Goal: Task Accomplishment & Management: Use online tool/utility

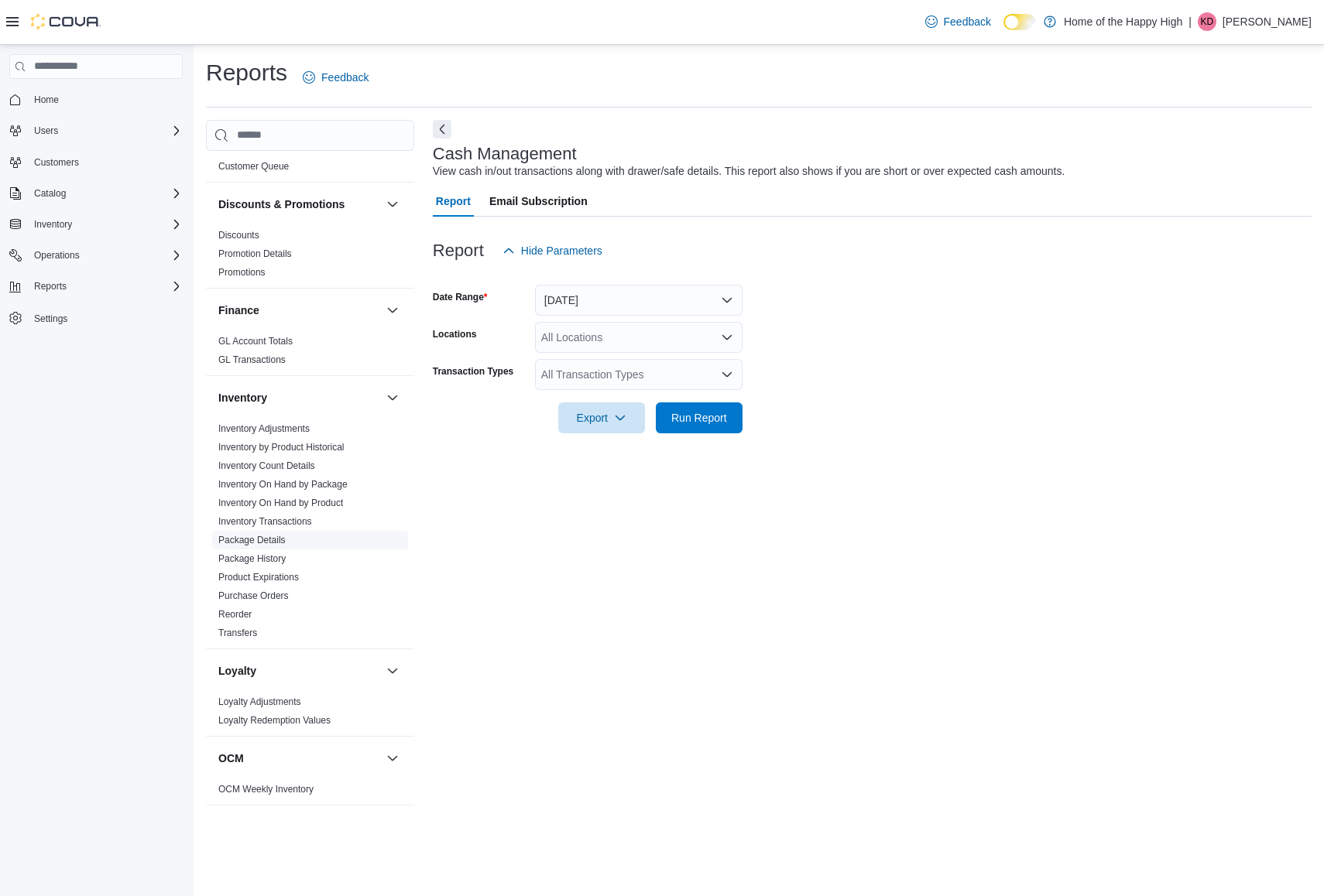
scroll to position [290, 0]
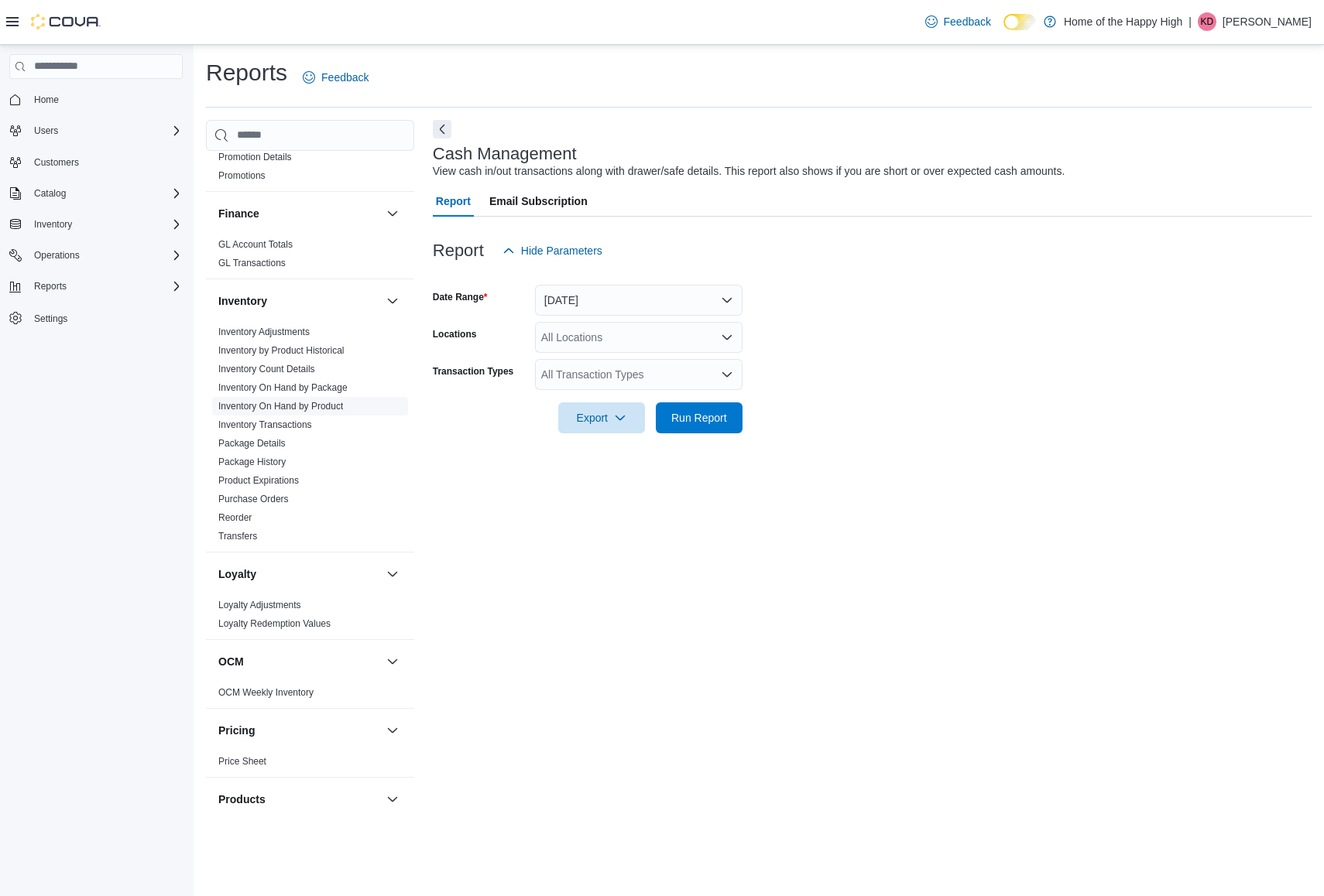
click at [327, 401] on link "Inventory On Hand by Product" at bounding box center [281, 407] width 124 height 11
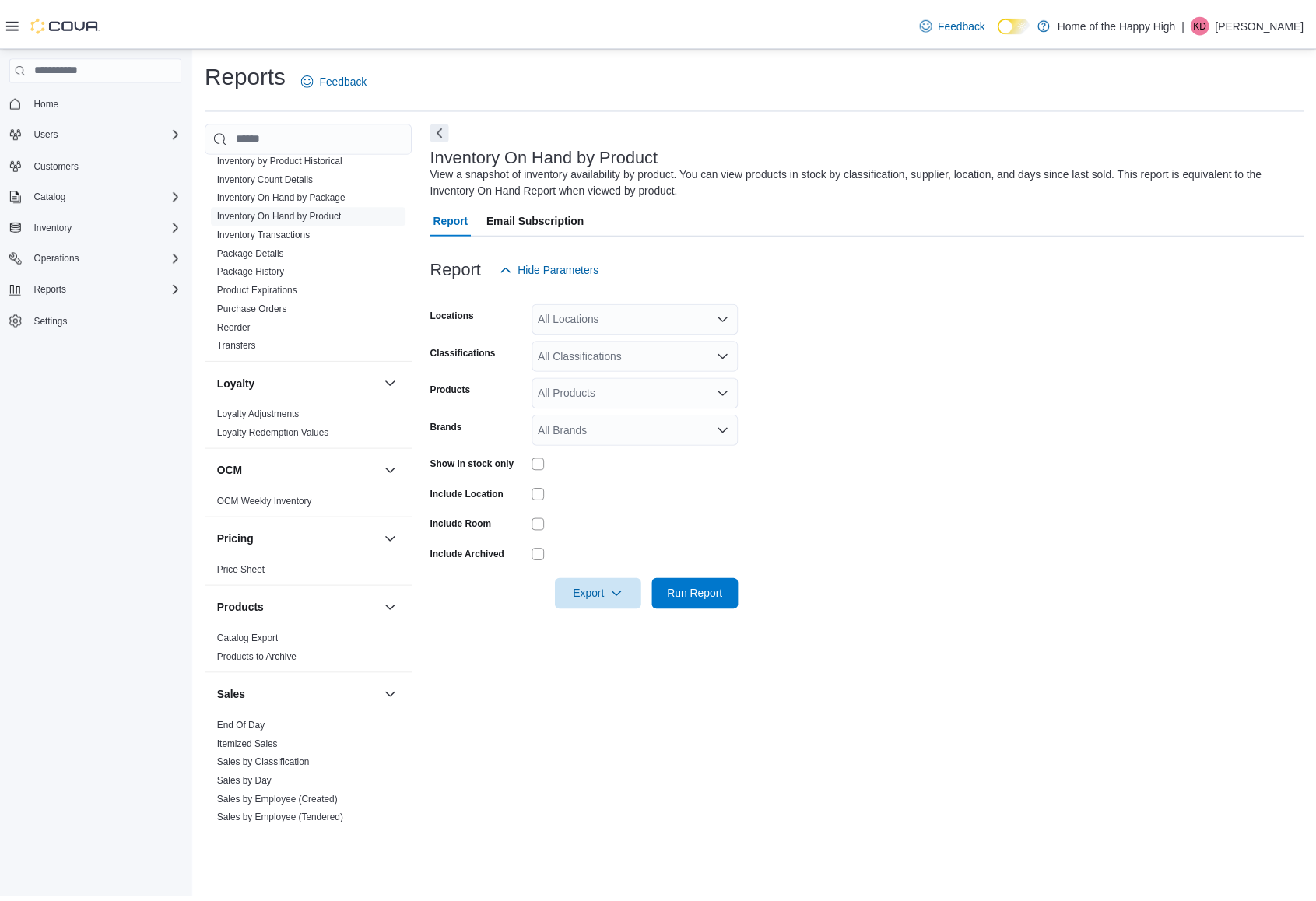
scroll to position [752, 0]
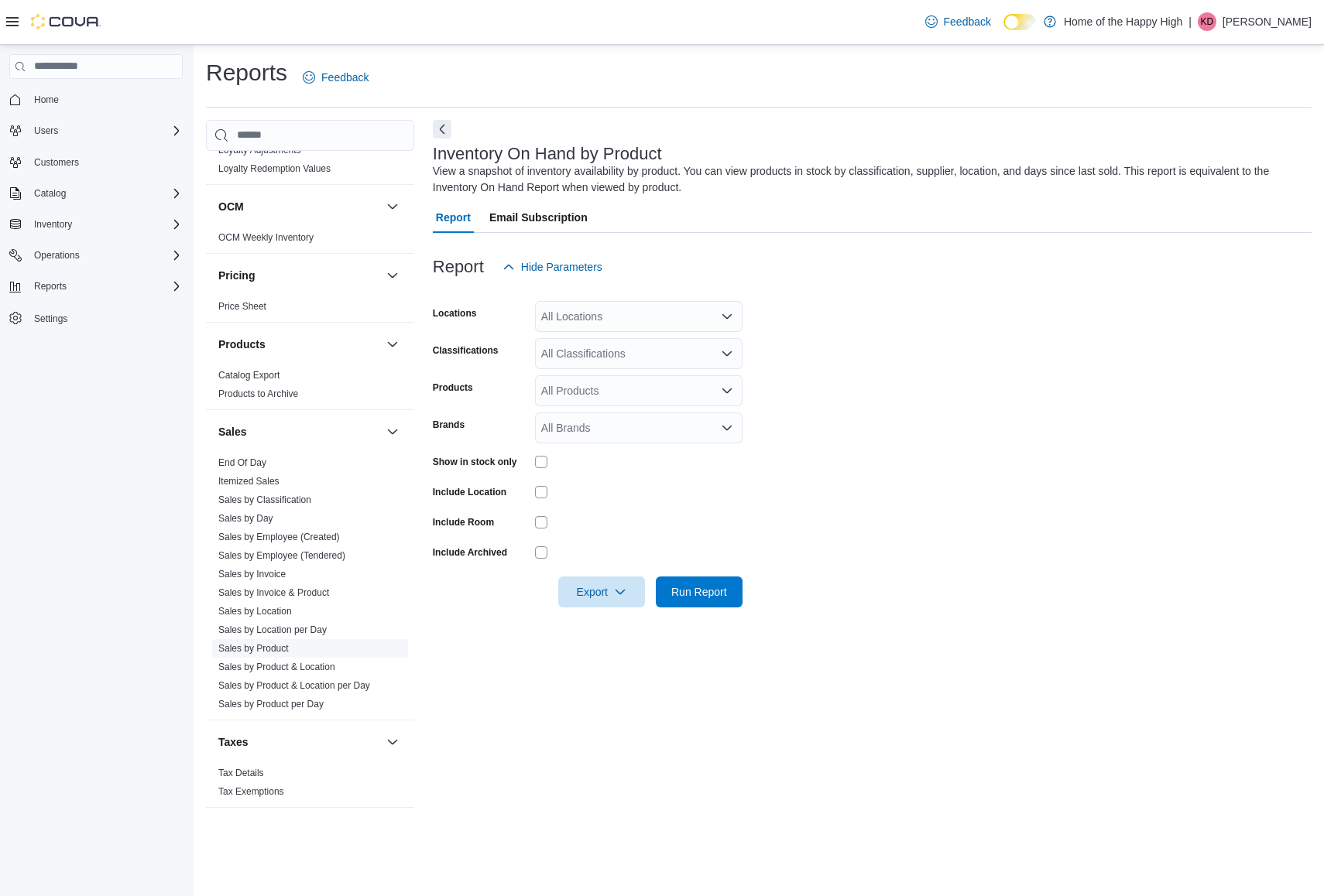
click at [261, 644] on link "Sales by Product" at bounding box center [253, 649] width 70 height 11
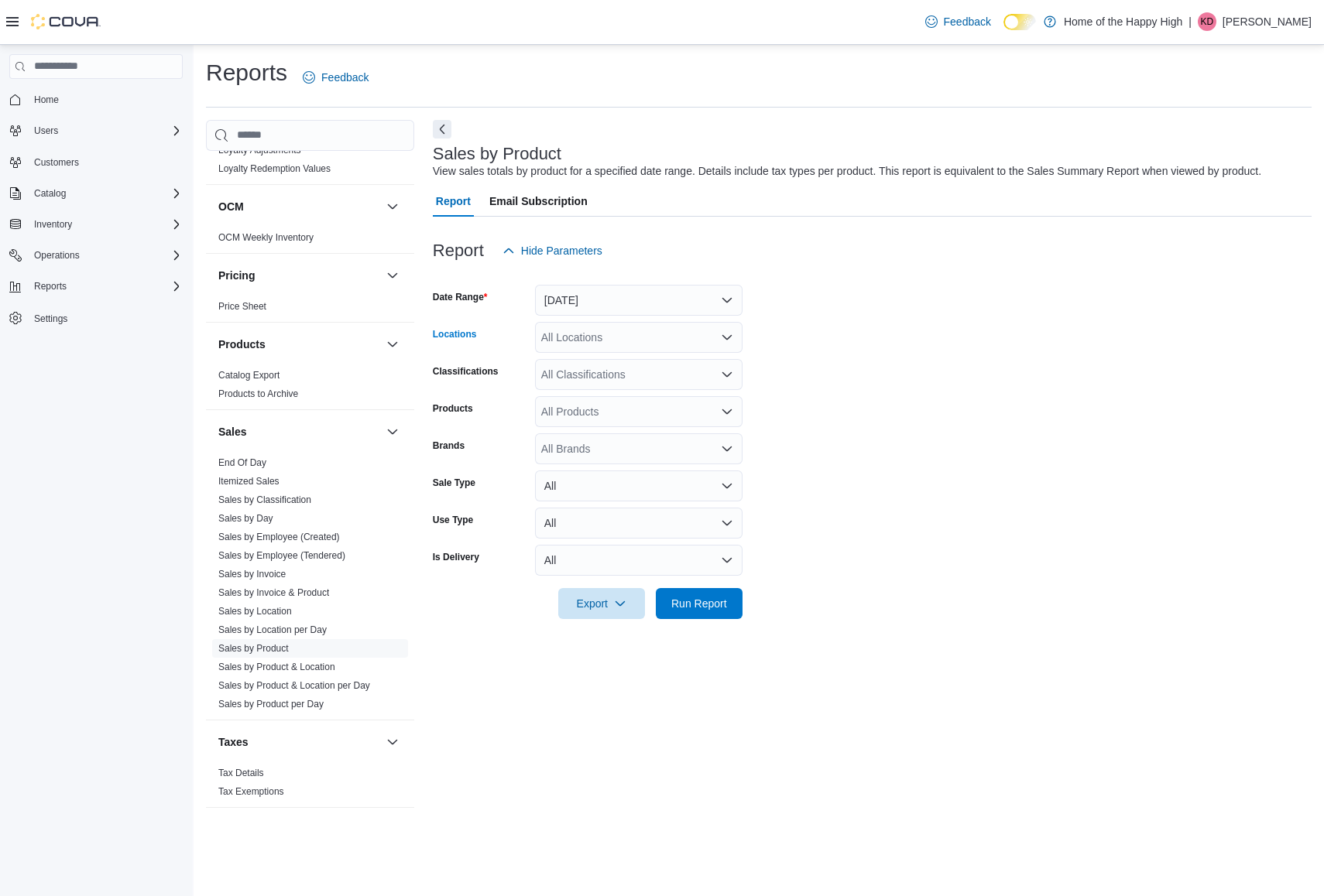
click at [609, 338] on div "All Locations" at bounding box center [638, 337] width 208 height 31
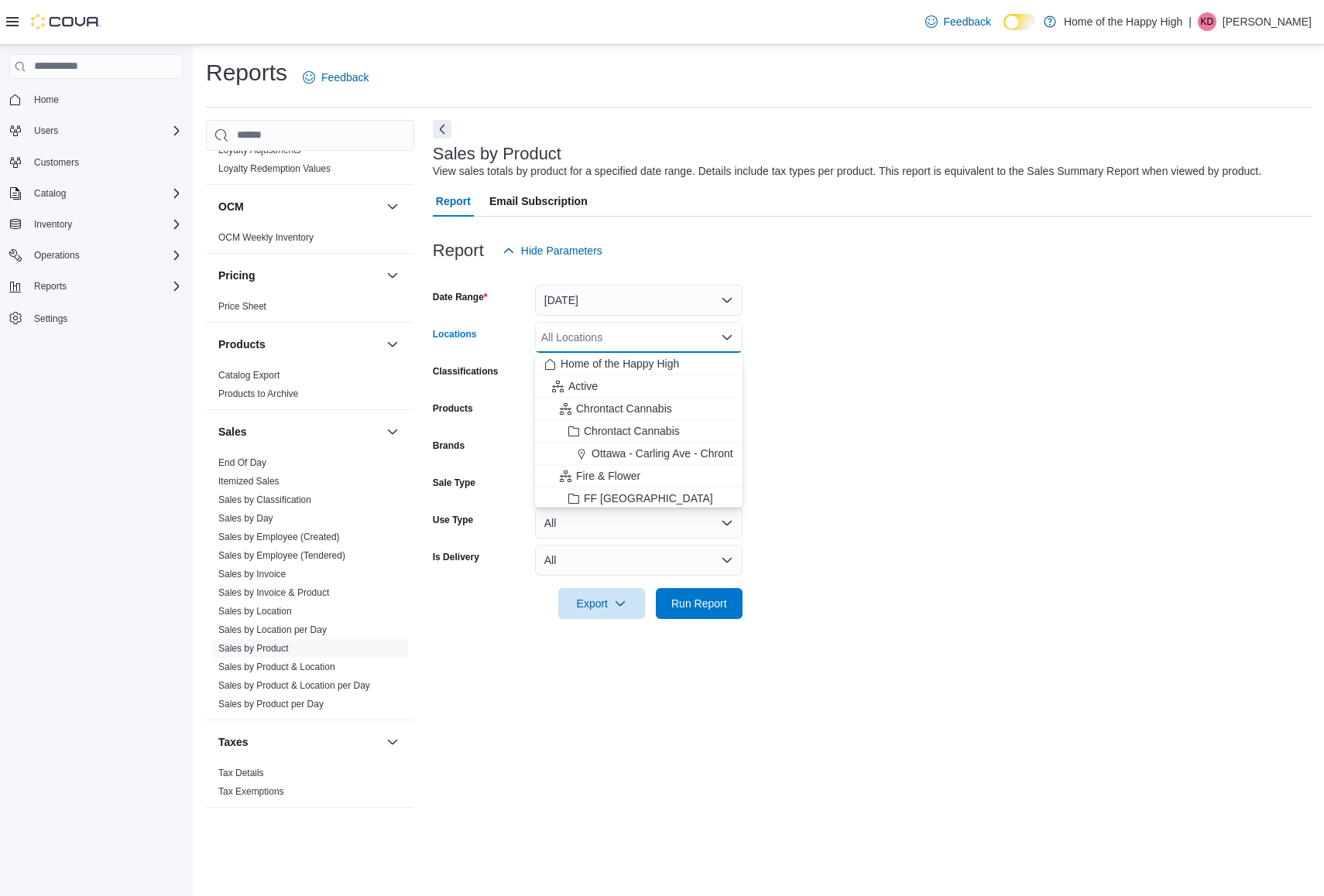
type input "*"
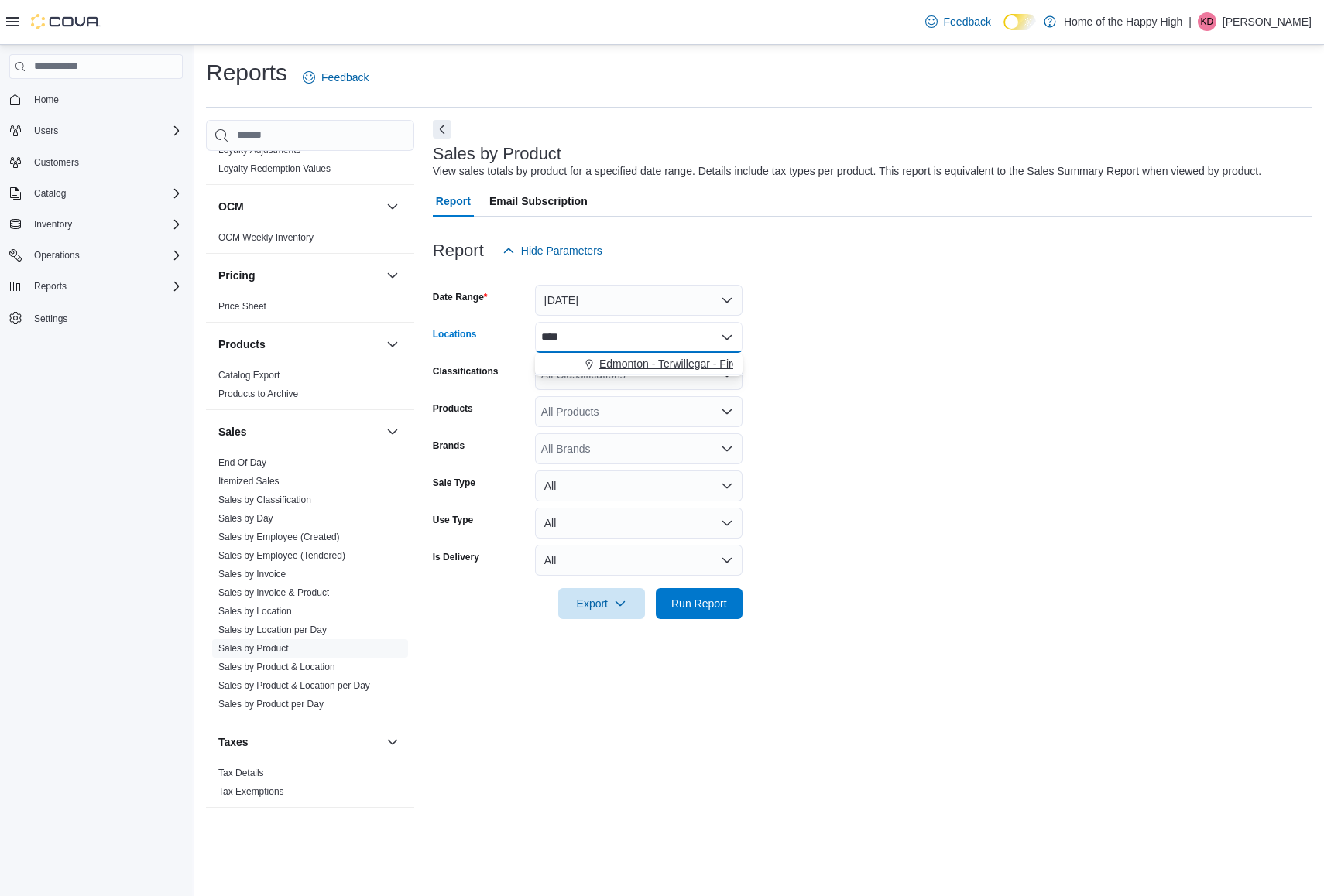
type input "****"
click at [635, 374] on button "Edmonton - Terwillegar - Fire & Flower" at bounding box center [638, 364] width 208 height 23
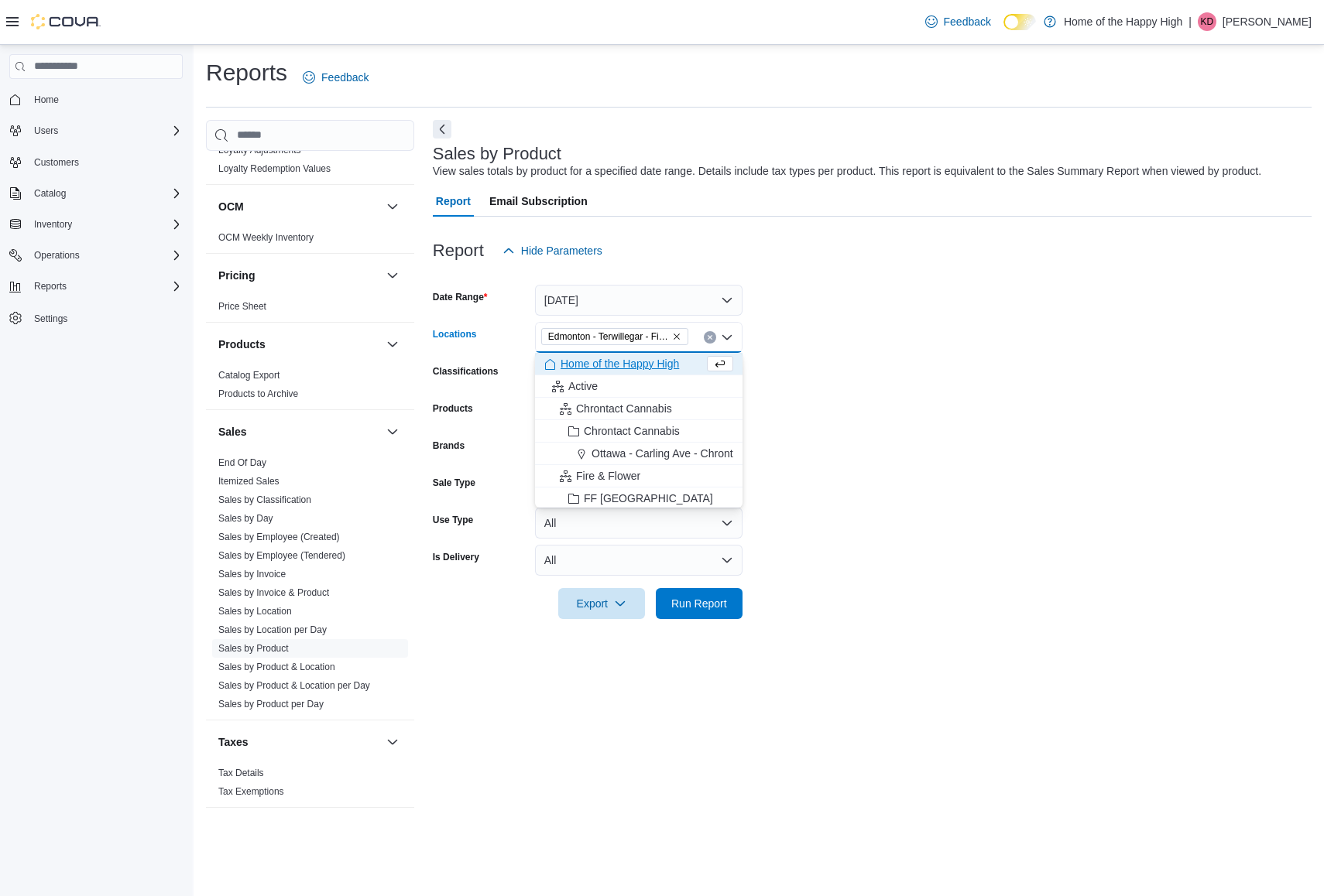
click at [809, 300] on form "Date Range Yesterday Locations Edmonton - Terwillegar - Fire & Flower Combo box…" at bounding box center [871, 443] width 879 height 353
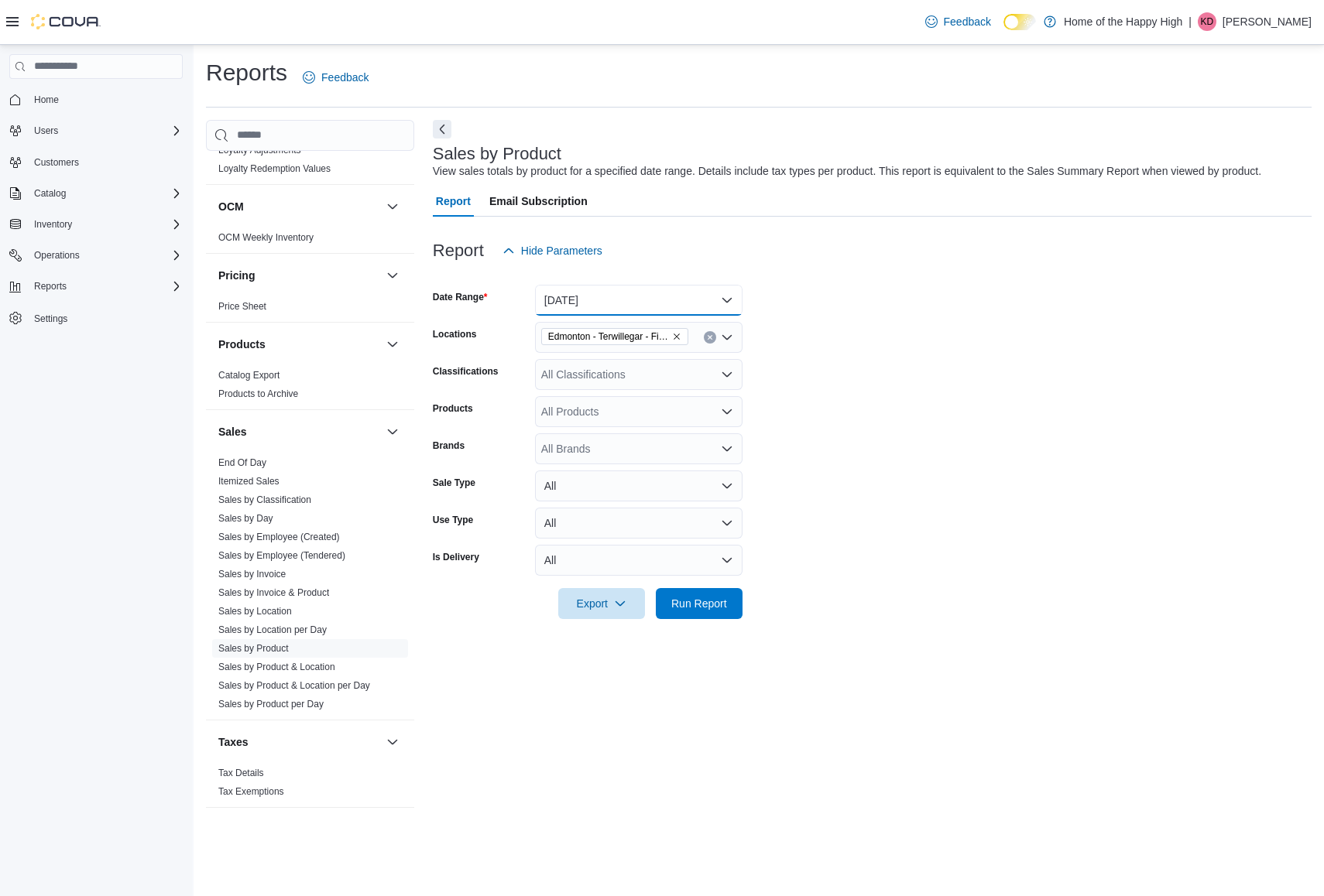
click at [666, 303] on button "Yesterday" at bounding box center [638, 301] width 208 height 31
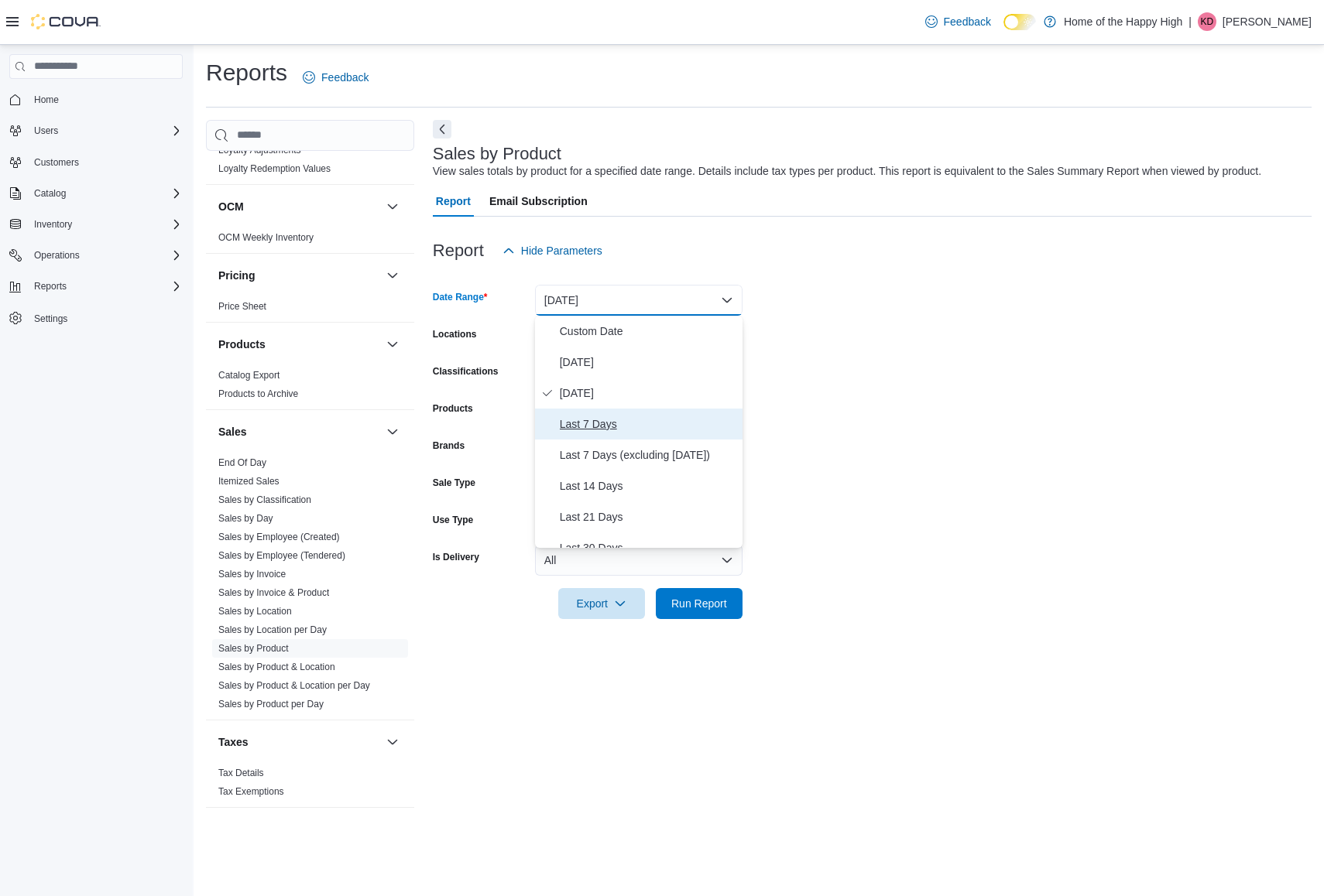
click at [577, 412] on button "Last 7 Days" at bounding box center [638, 424] width 208 height 31
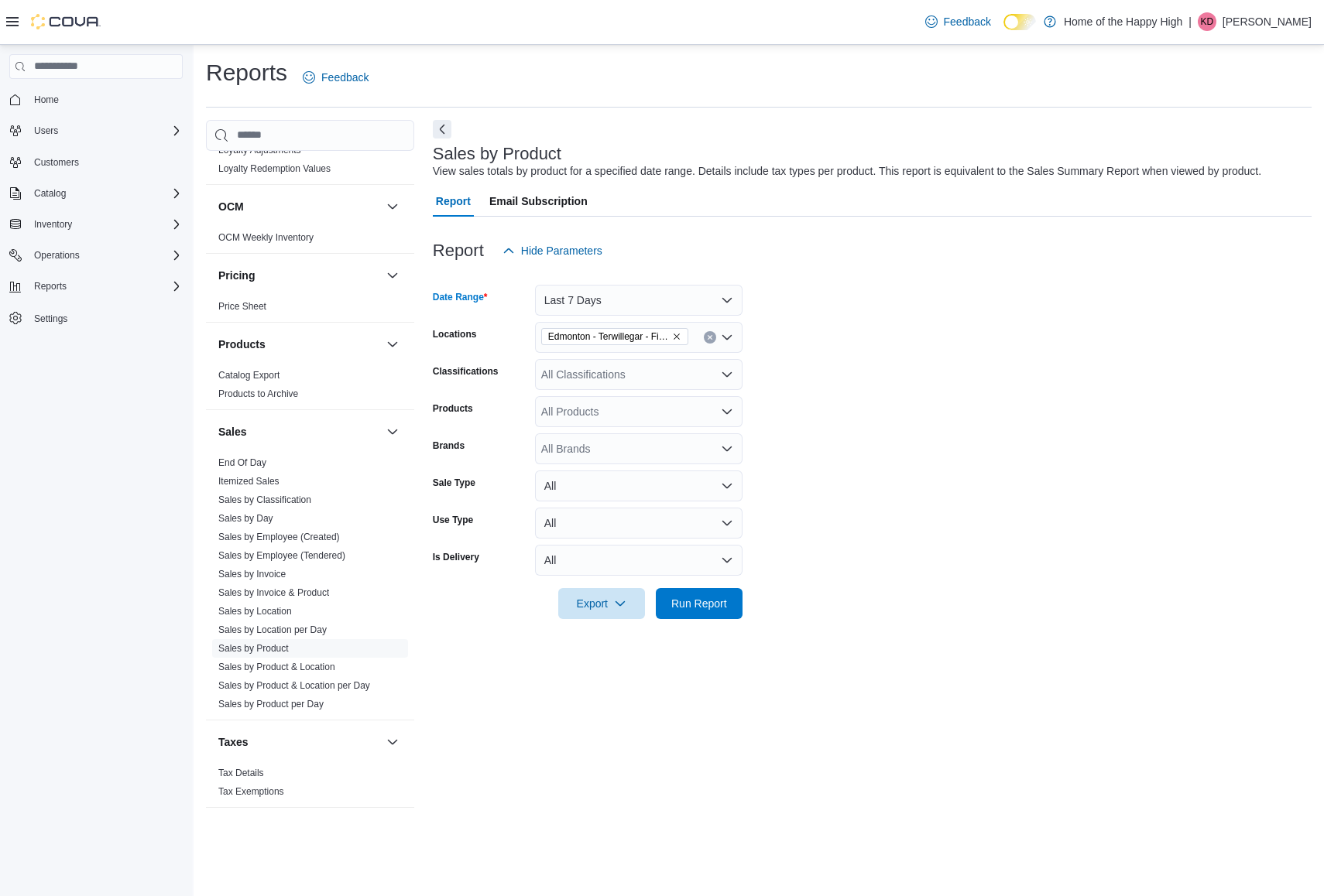
click at [637, 414] on div "All Products" at bounding box center [638, 411] width 208 height 31
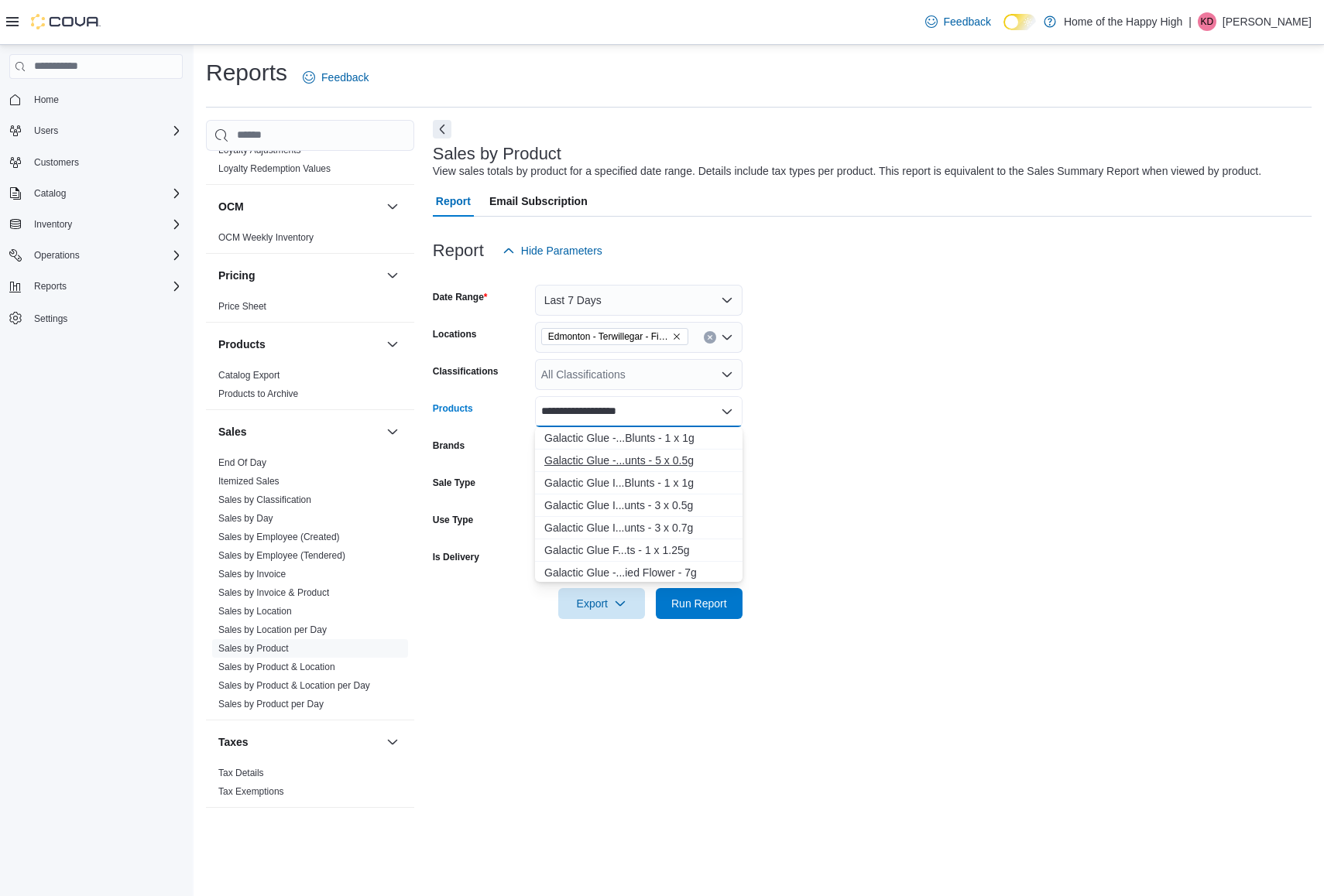
type input "**********"
click at [689, 450] on button "Galactic Glue -...unts - 5 x 0.5g" at bounding box center [638, 461] width 208 height 23
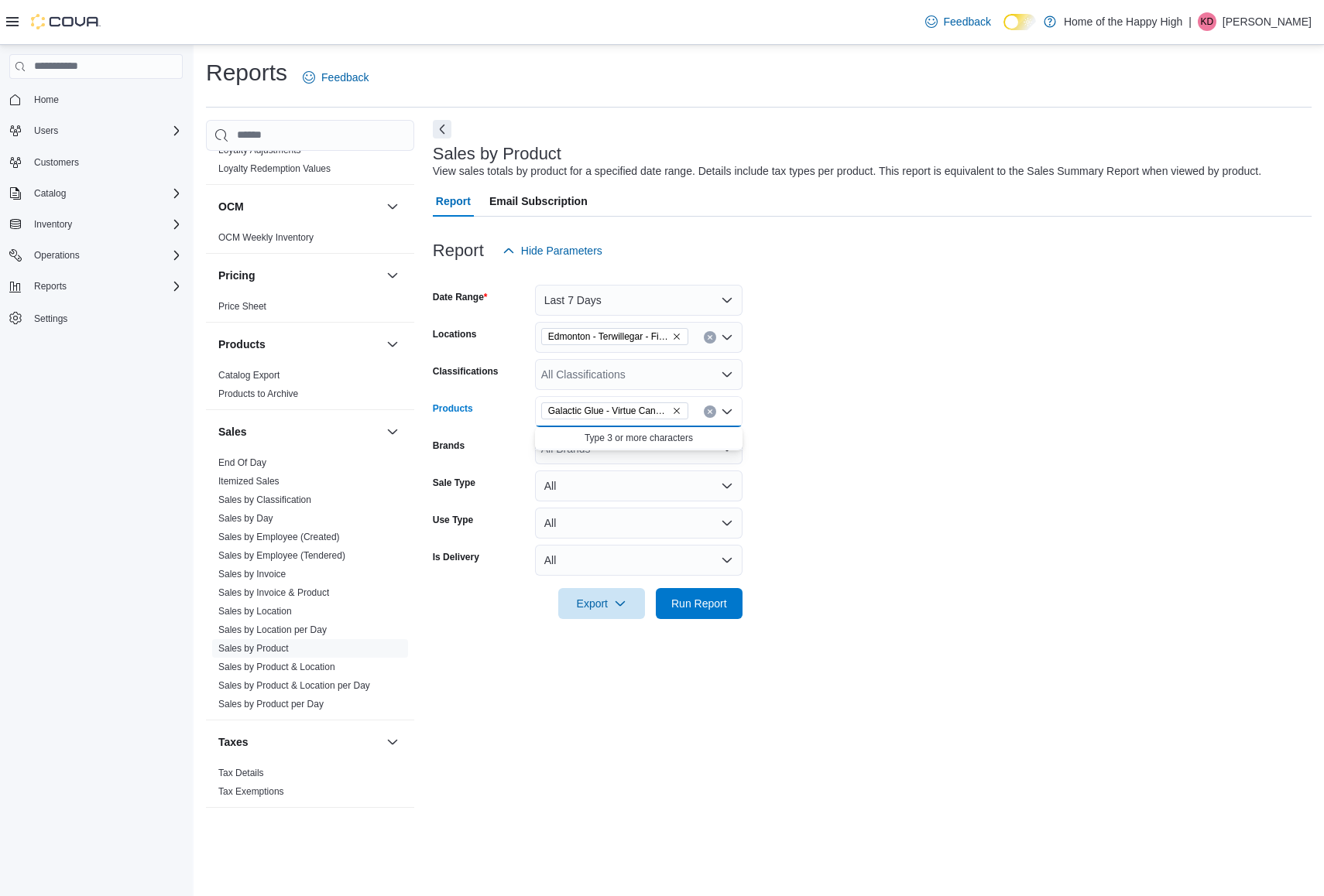
click at [988, 326] on form "Date Range Last 7 Days Locations Edmonton - Terwillegar - Fire & Flower Classif…" at bounding box center [871, 443] width 879 height 353
click at [691, 605] on span "Run Report" at bounding box center [699, 603] width 56 height 16
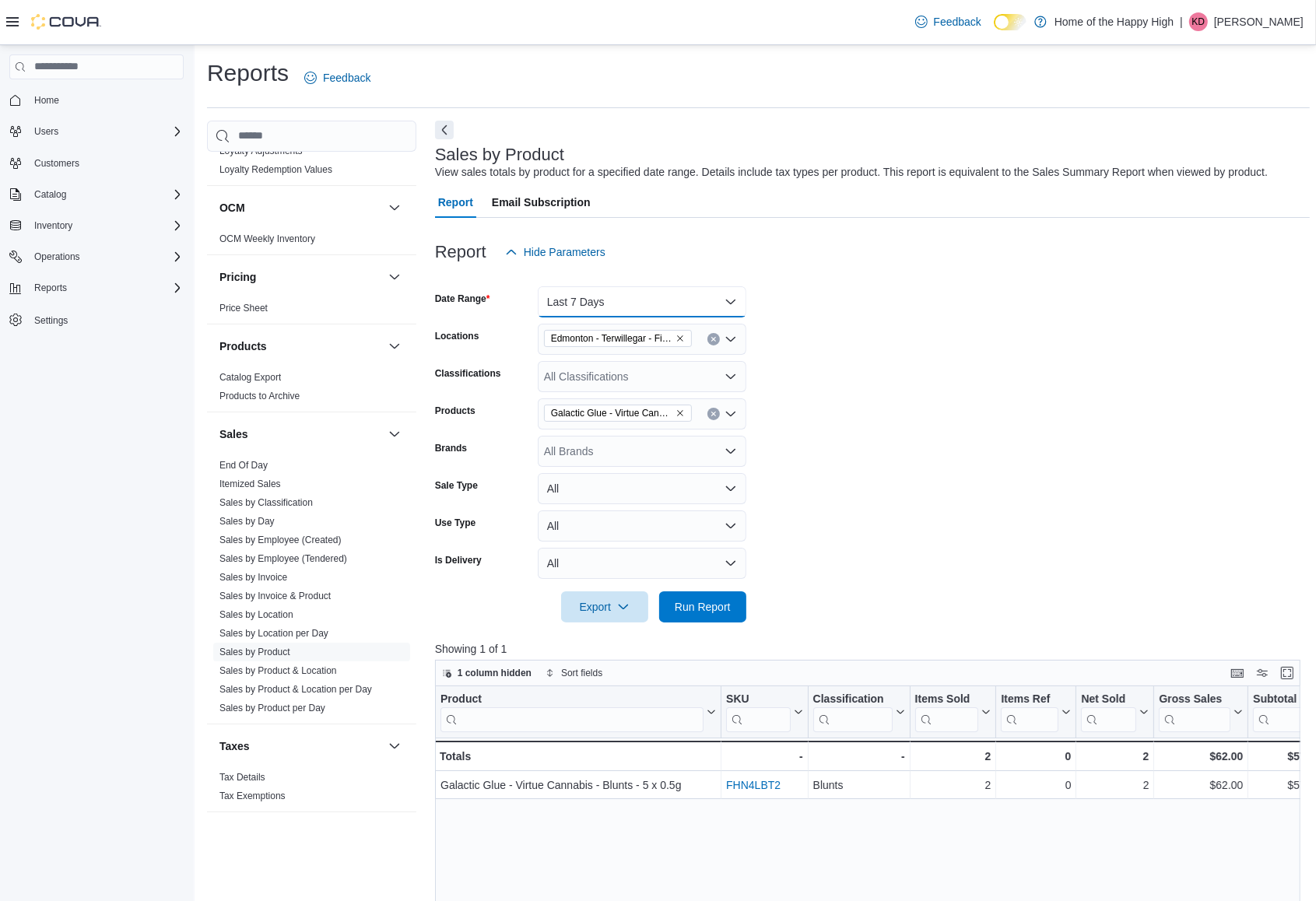
click at [674, 302] on button "Last 7 Days" at bounding box center [641, 302] width 209 height 31
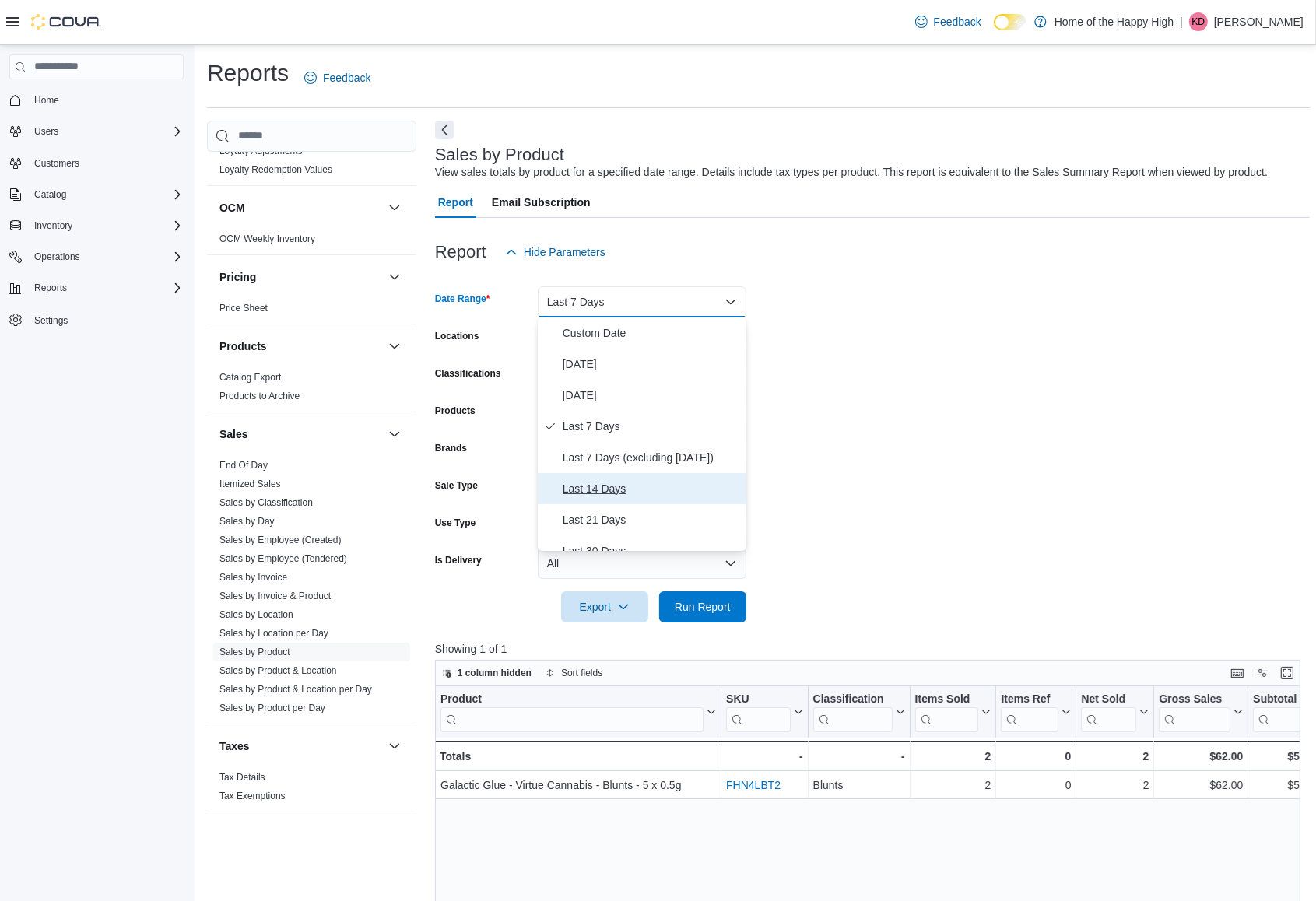
click at [628, 489] on span "Last 14 Days" at bounding box center [651, 489] width 177 height 18
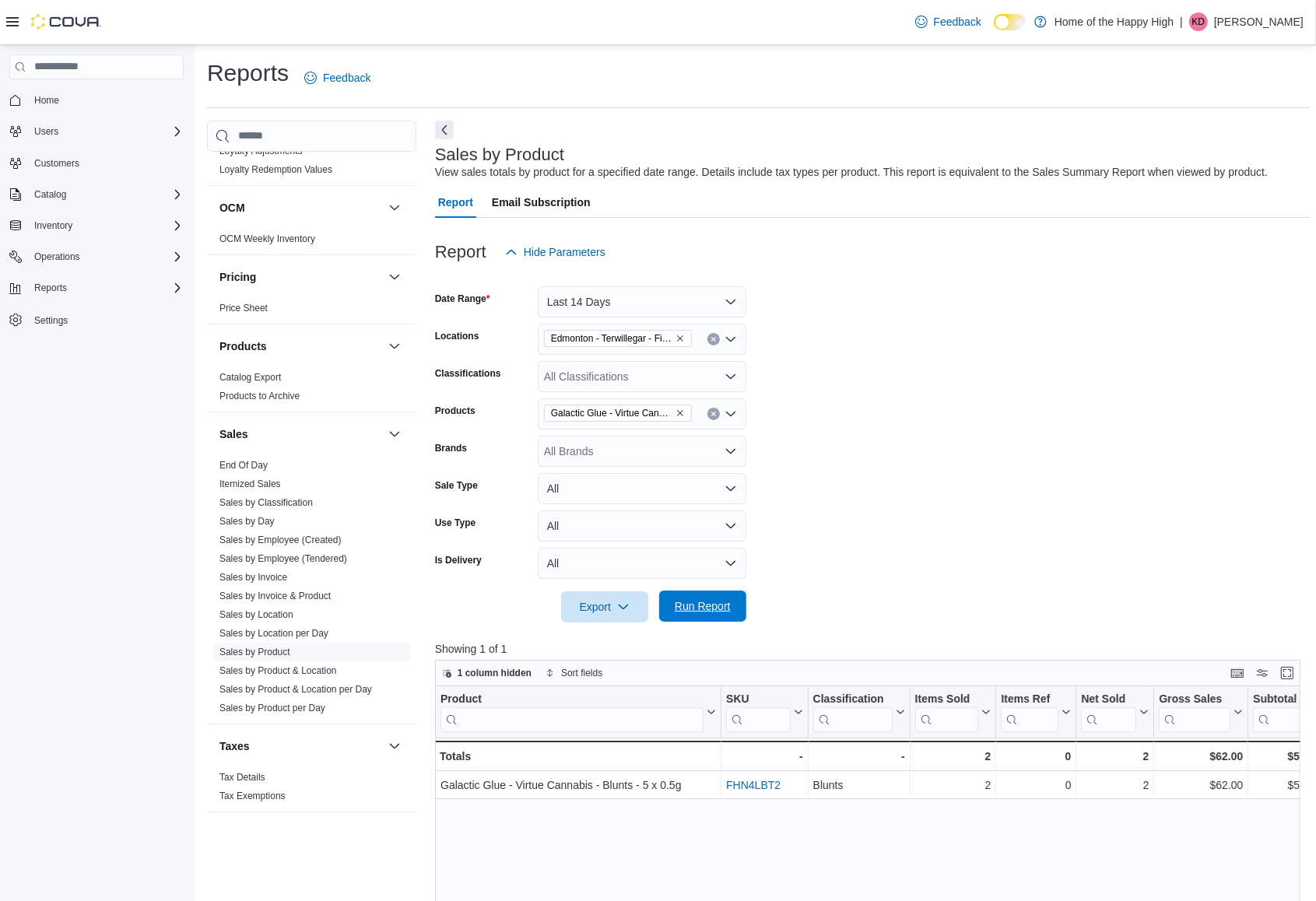
click at [706, 596] on span "Run Report" at bounding box center [702, 607] width 69 height 31
click at [656, 297] on button "Last 14 Days" at bounding box center [641, 302] width 209 height 31
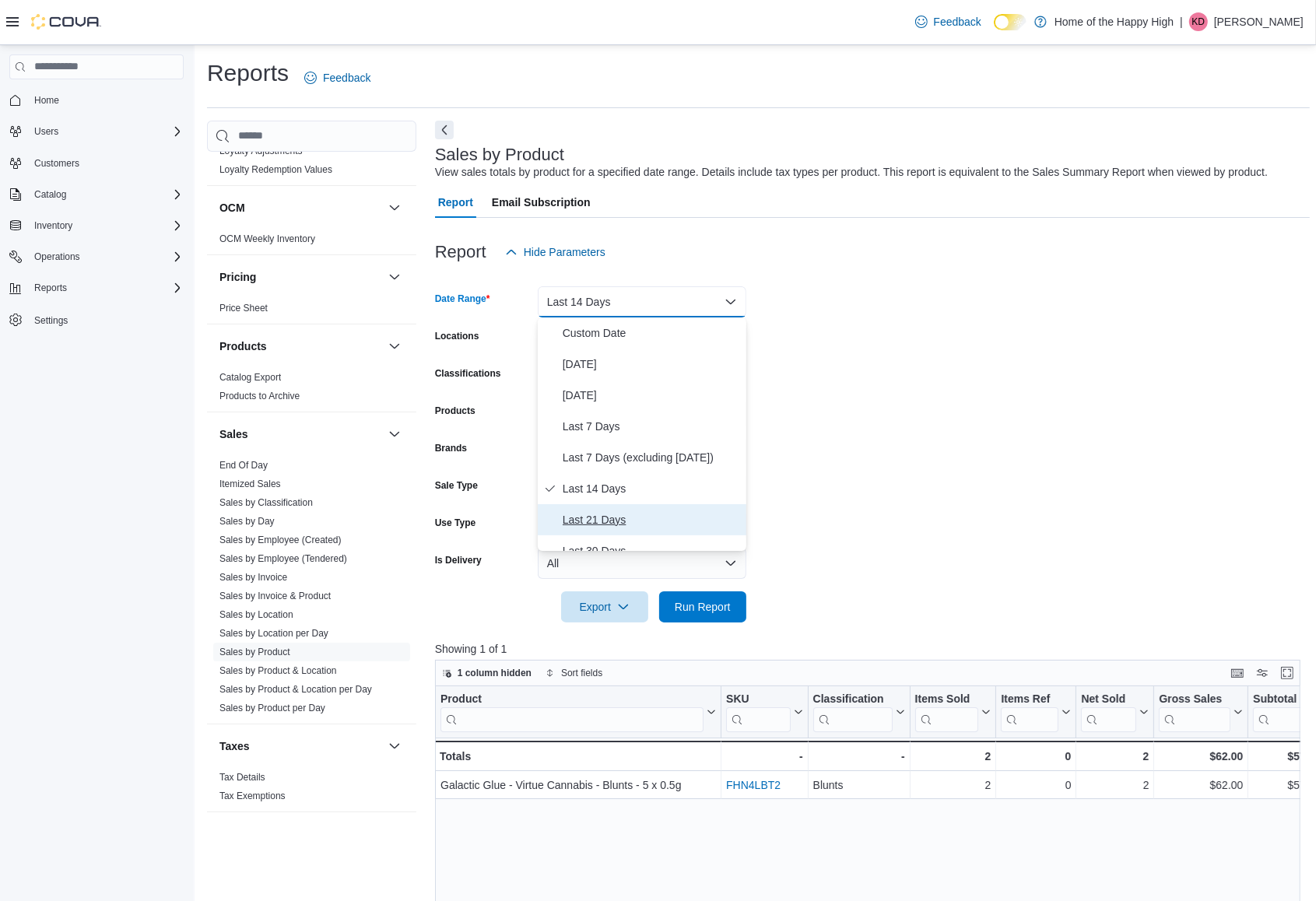
click at [629, 508] on button "Last 21 Days" at bounding box center [641, 520] width 209 height 31
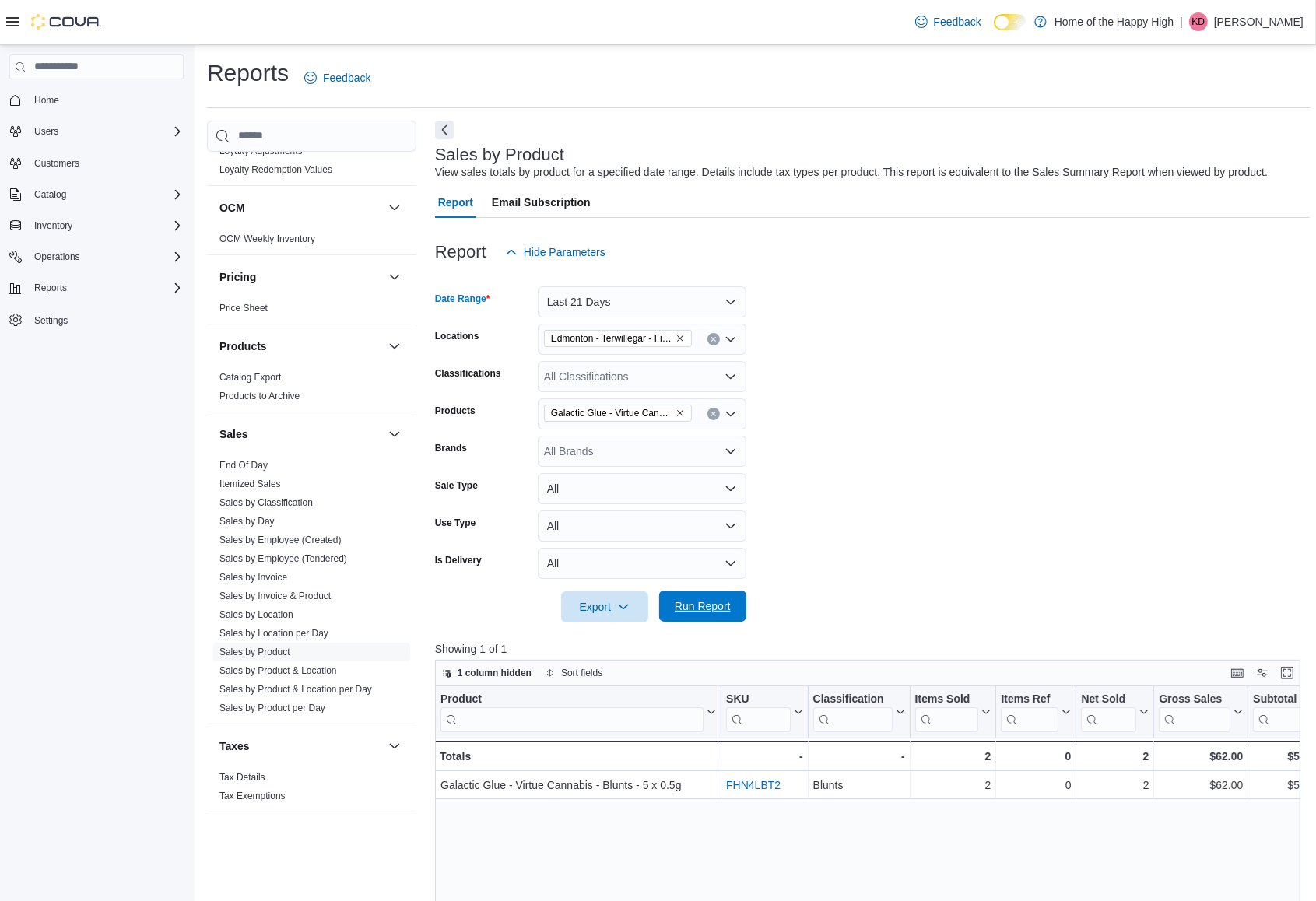
drag, startPoint x: 690, startPoint y: 609, endPoint x: 944, endPoint y: 373, distance: 346.7
click at [694, 608] on span "Run Report" at bounding box center [702, 606] width 56 height 16
click at [590, 324] on div "Edmonton - Terwillegar - Fire & Flower" at bounding box center [641, 339] width 209 height 31
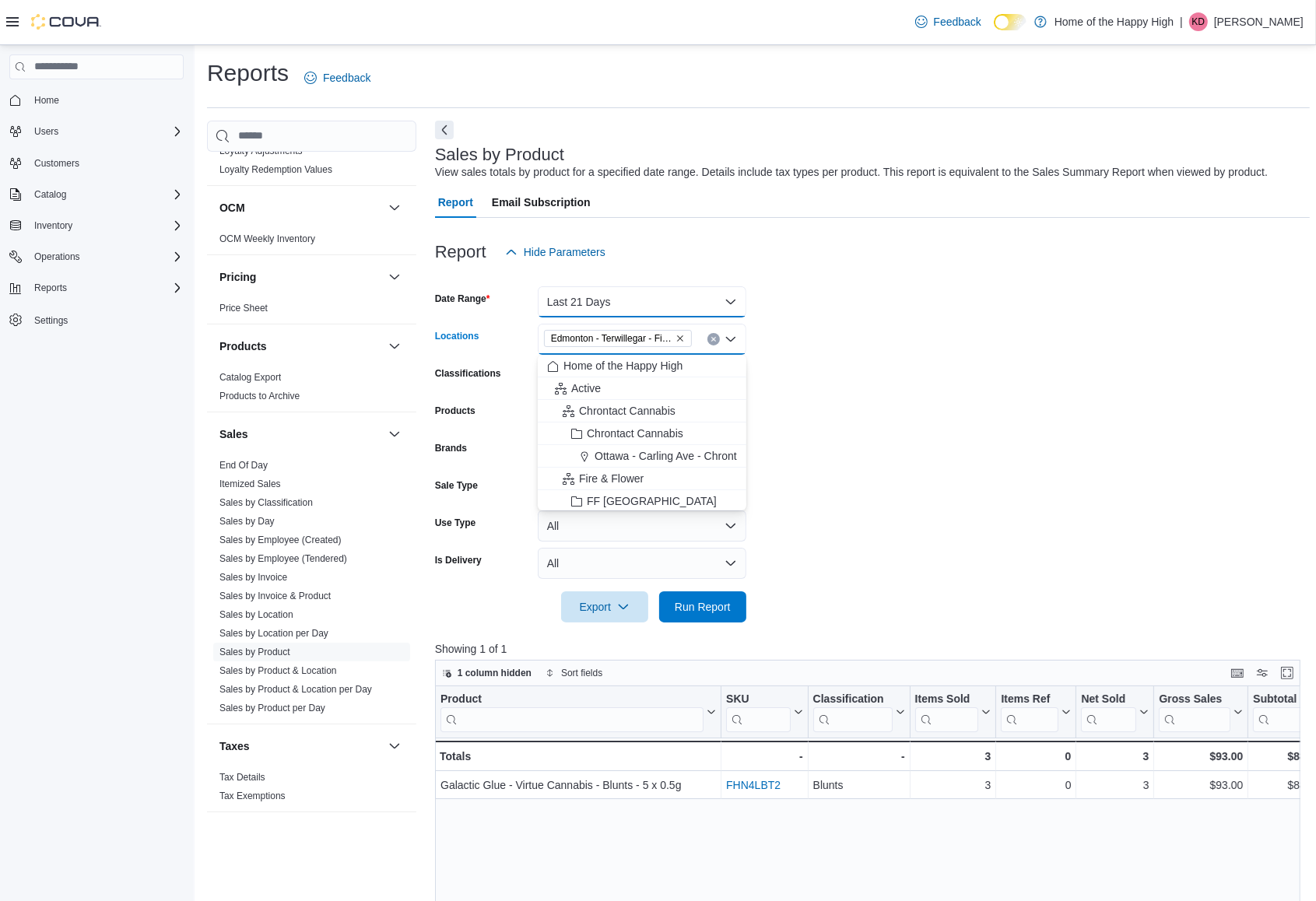
click at [588, 312] on button "Last 21 Days" at bounding box center [641, 302] width 209 height 31
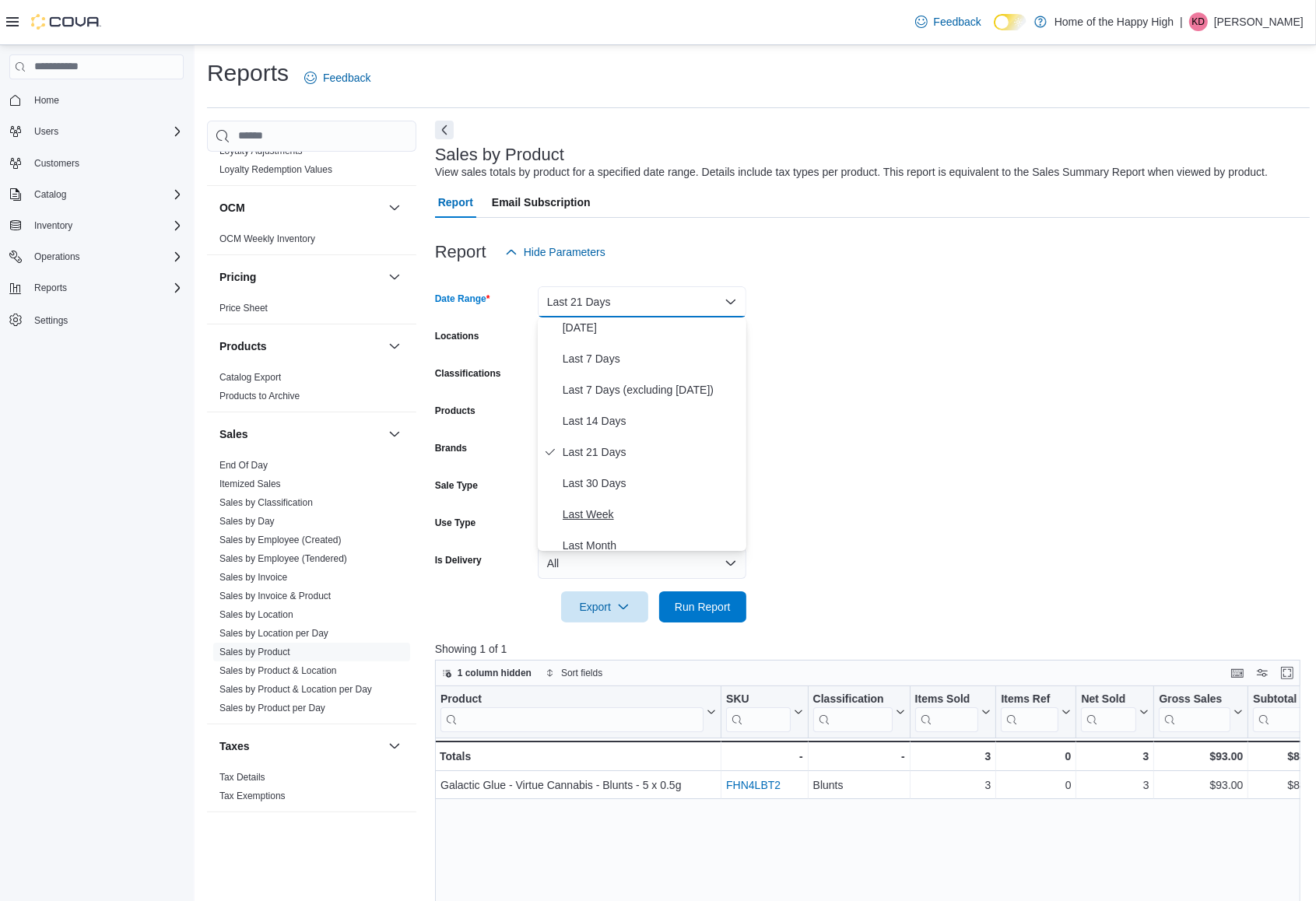
scroll to position [97, 0]
click at [611, 449] on span "Last 30 Days" at bounding box center [651, 453] width 177 height 18
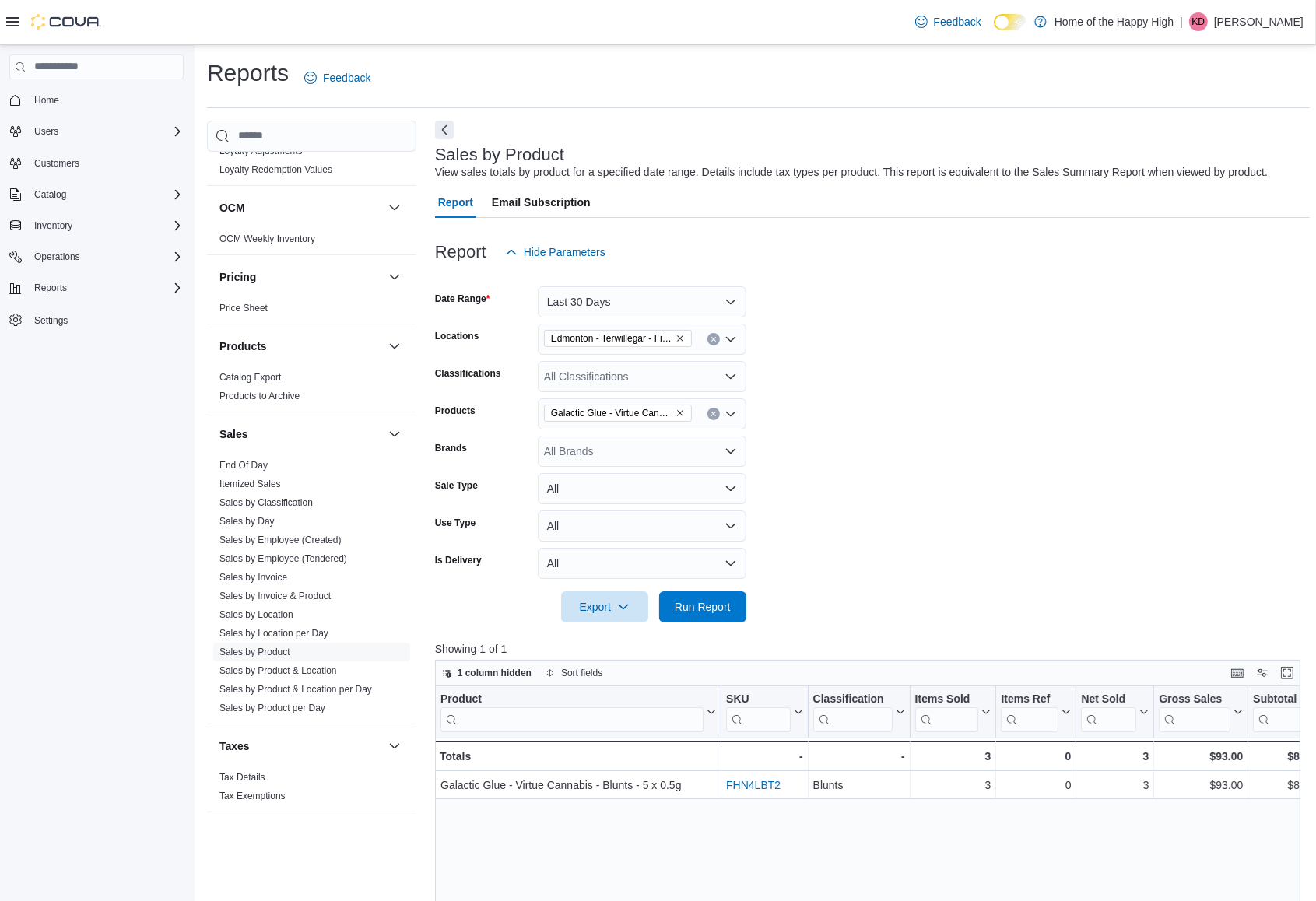
click at [818, 402] on form "Date Range Last 30 Days Locations Edmonton - Terwillegar - Fire & Flower Classi…" at bounding box center [872, 445] width 875 height 355
click at [700, 609] on span "Run Report" at bounding box center [702, 606] width 56 height 16
